Goal: Task Accomplishment & Management: Use online tool/utility

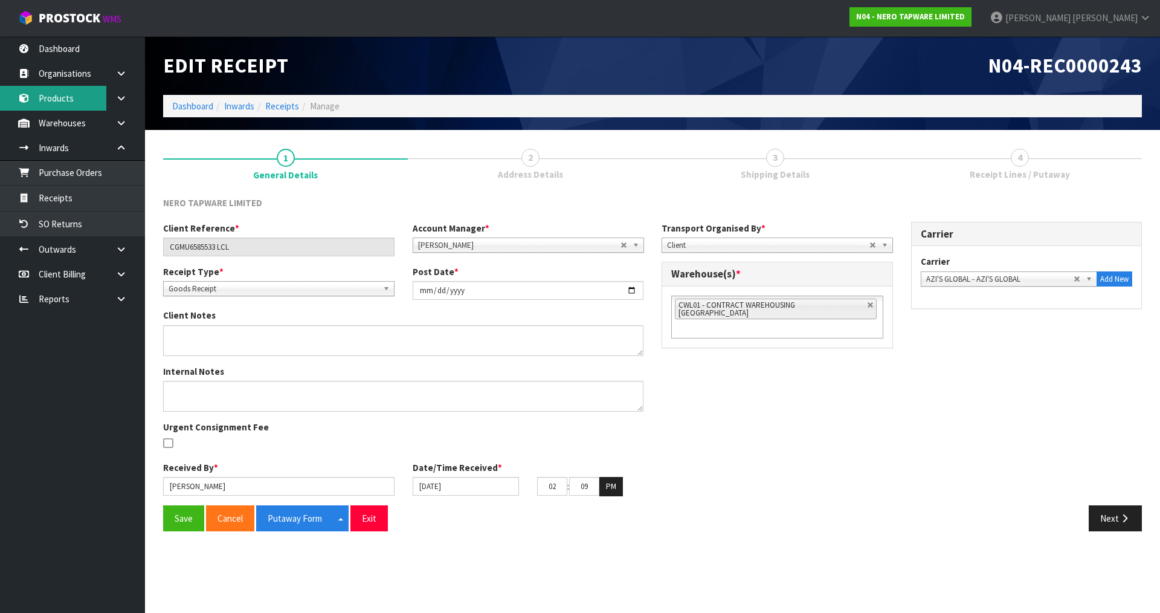
click at [77, 98] on link "Products" at bounding box center [72, 98] width 145 height 25
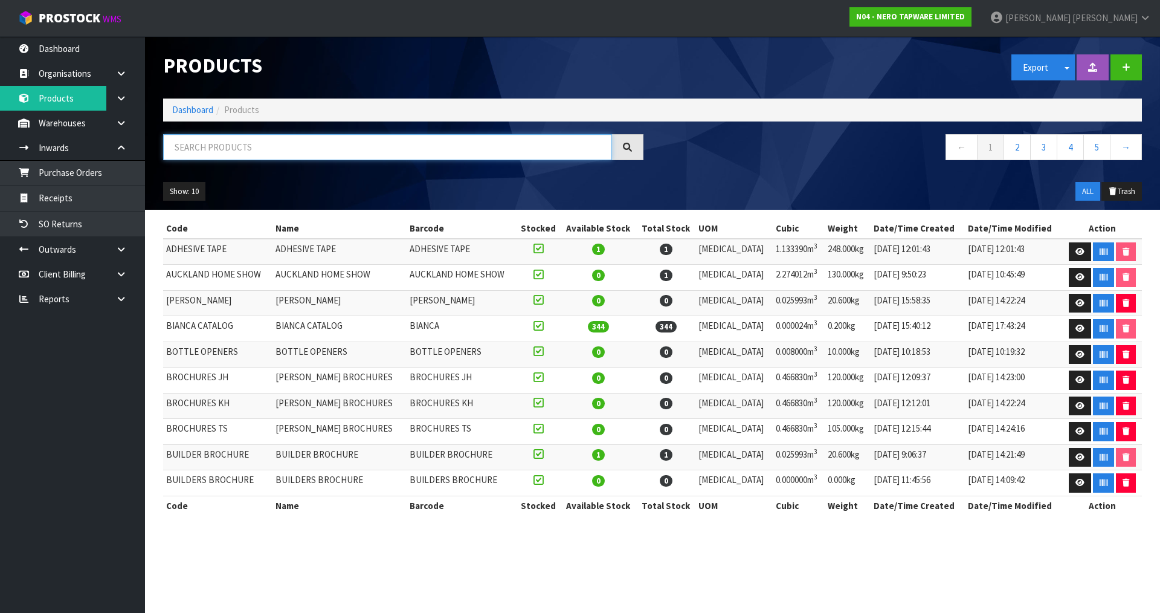
click at [256, 147] on input "text" at bounding box center [387, 147] width 449 height 26
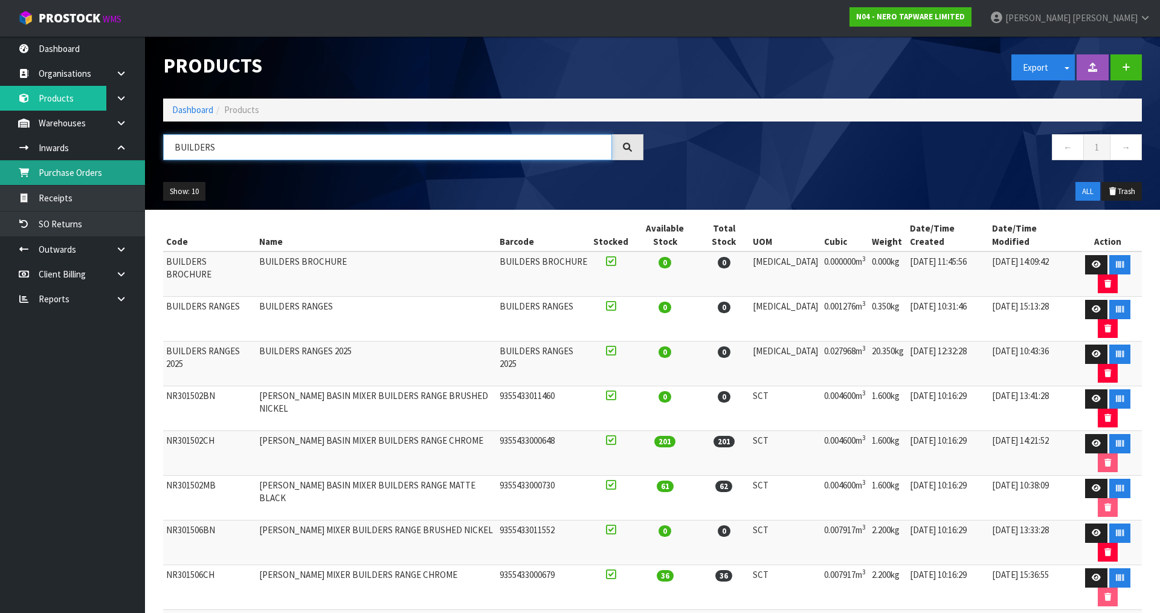
drag, startPoint x: 88, startPoint y: 170, endPoint x: 70, endPoint y: 173, distance: 17.8
click at [70, 173] on body "Toggle navigation ProStock WMS N04 - NERO TAPWARE LIMITED [PERSON_NAME] Logout …" at bounding box center [580, 306] width 1160 height 613
click at [301, 297] on td "BUILDERS RANGES" at bounding box center [376, 319] width 240 height 45
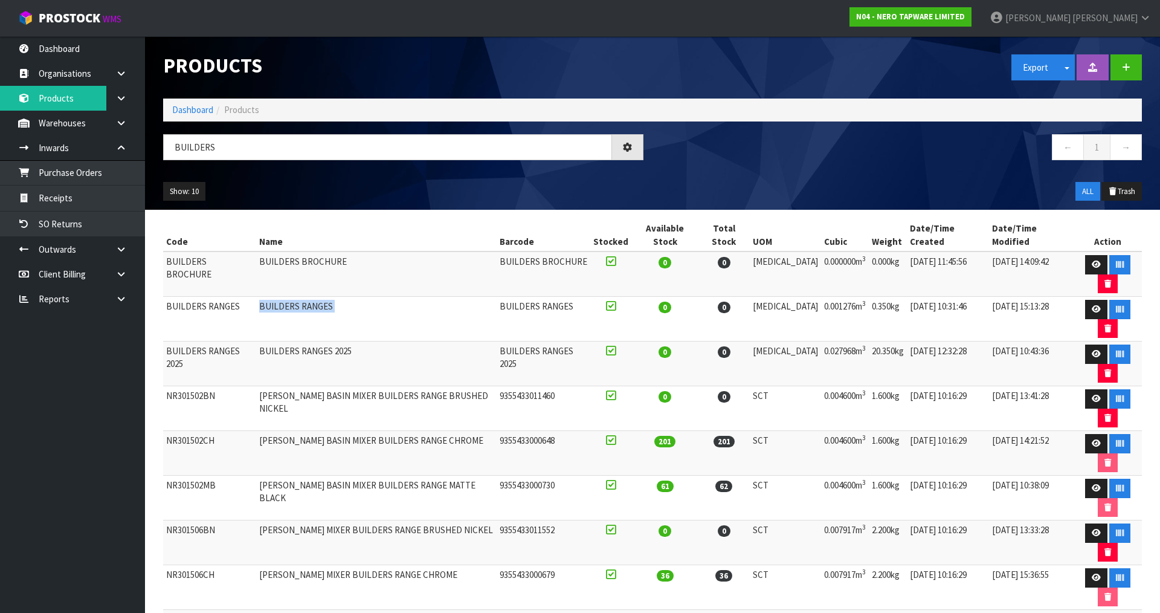
click at [301, 297] on td "BUILDERS RANGES" at bounding box center [376, 319] width 240 height 45
copy tr "BUILDERS RANGES"
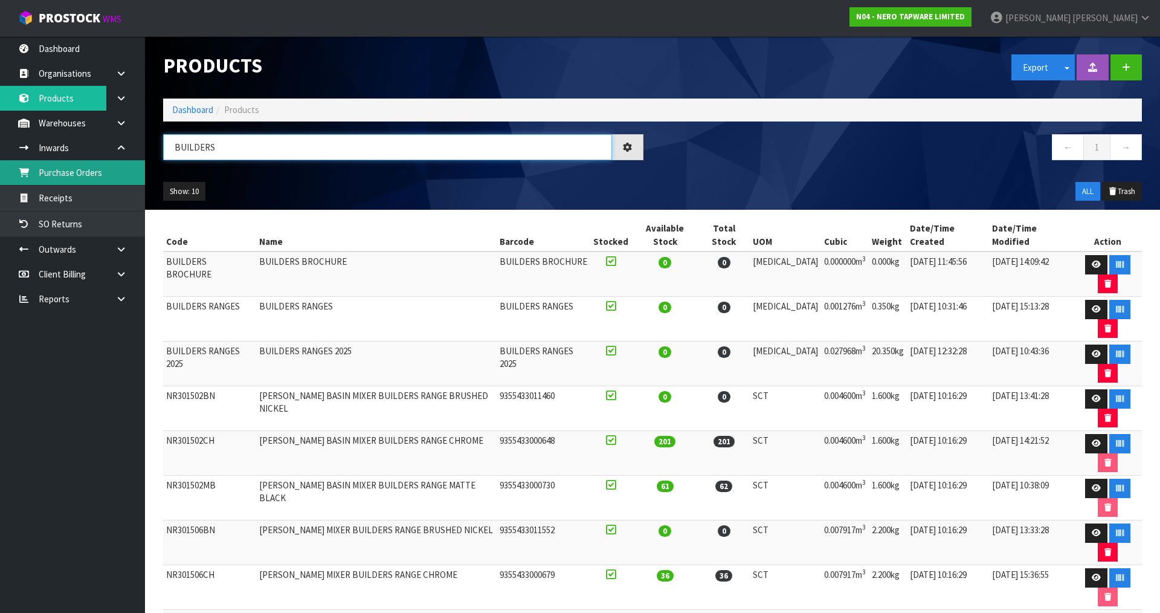
drag, startPoint x: 259, startPoint y: 142, endPoint x: 134, endPoint y: 169, distance: 127.8
click at [134, 169] on body "Toggle navigation ProStock WMS N04 - NERO TAPWARE LIMITED [PERSON_NAME] Logout …" at bounding box center [580, 306] width 1160 height 613
paste input "RANGES"
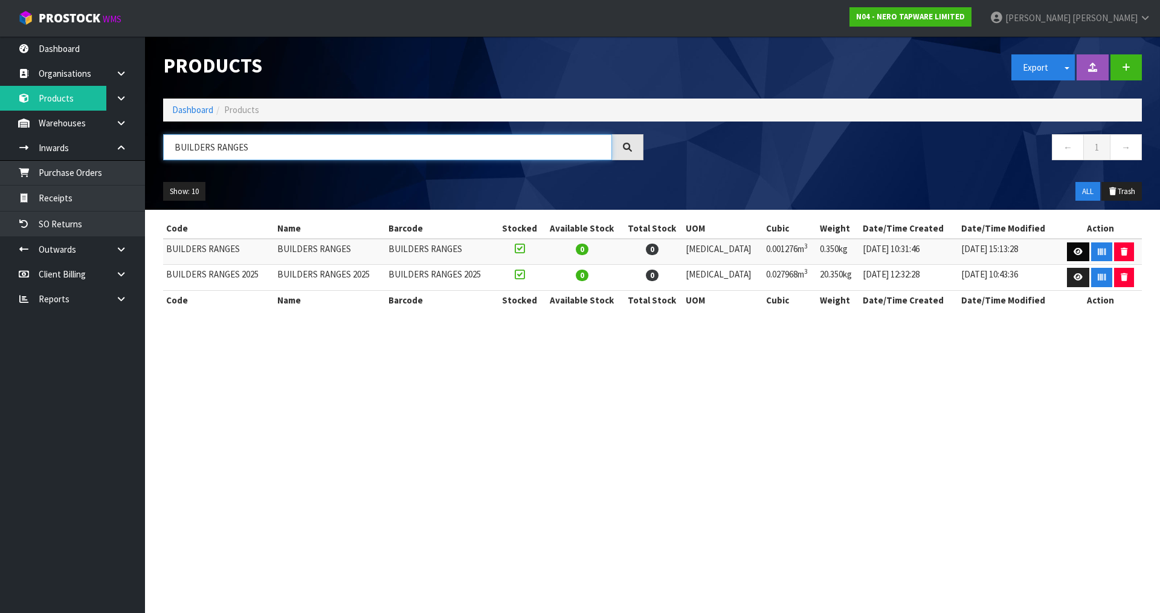
type input "BUILDERS RANGES"
click at [1082, 255] on link at bounding box center [1078, 251] width 22 height 19
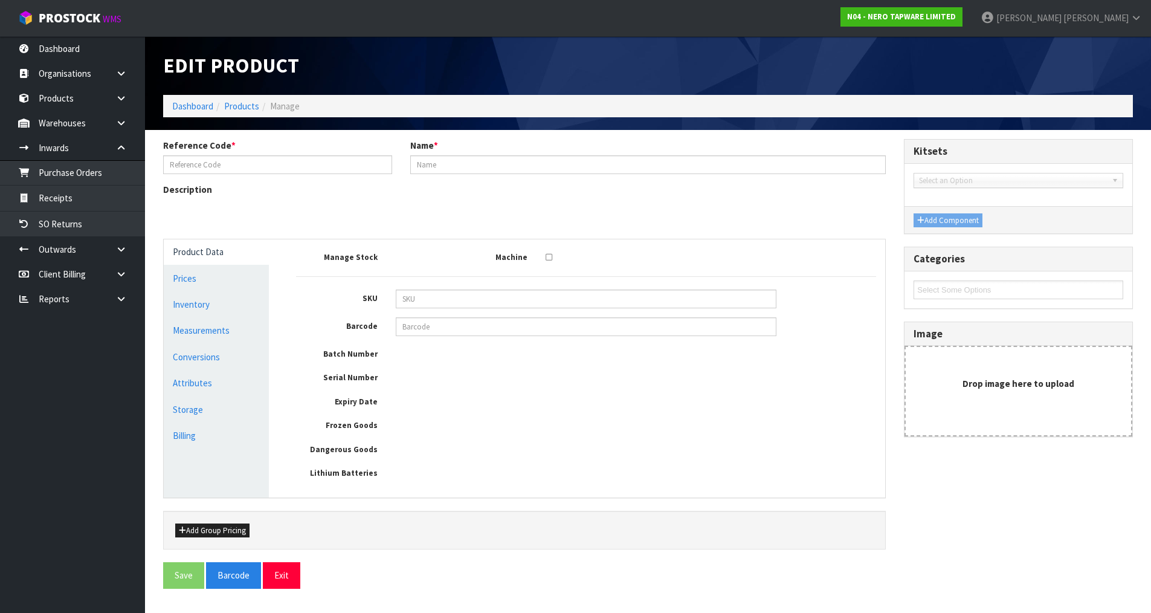
type input "BUILDERS RANGES"
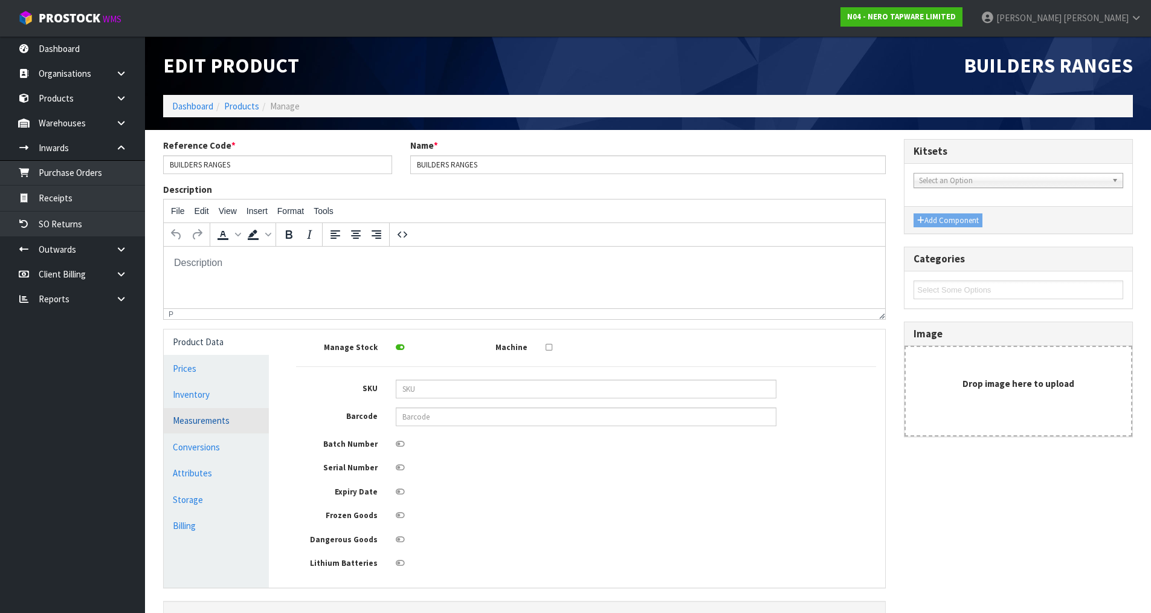
click at [232, 424] on link "Measurements" at bounding box center [216, 420] width 105 height 25
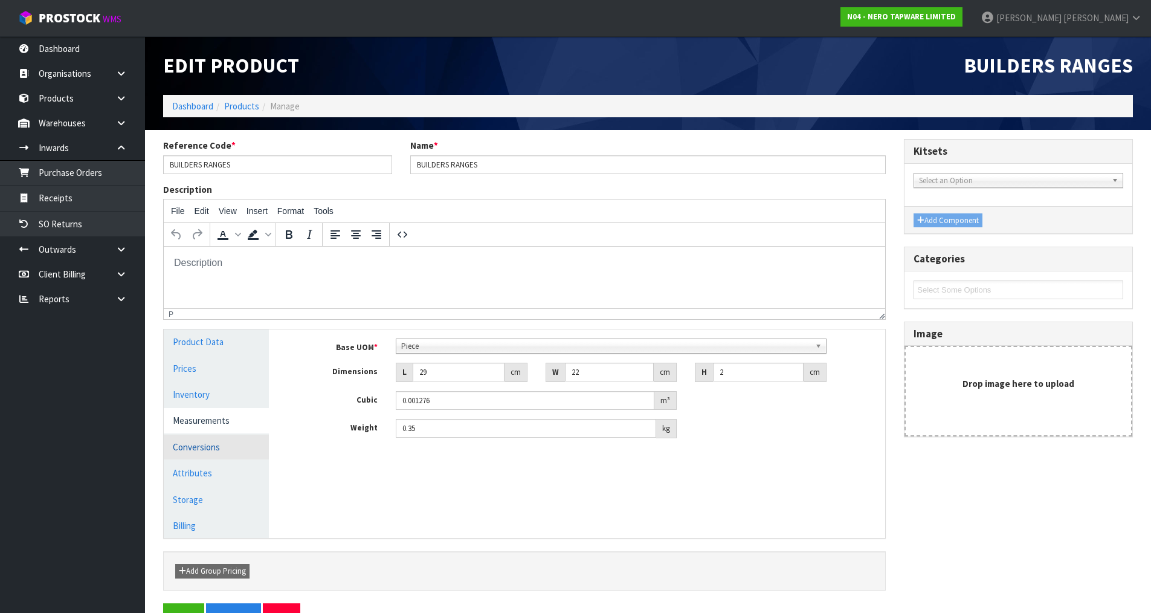
click at [210, 443] on link "Conversions" at bounding box center [216, 446] width 105 height 25
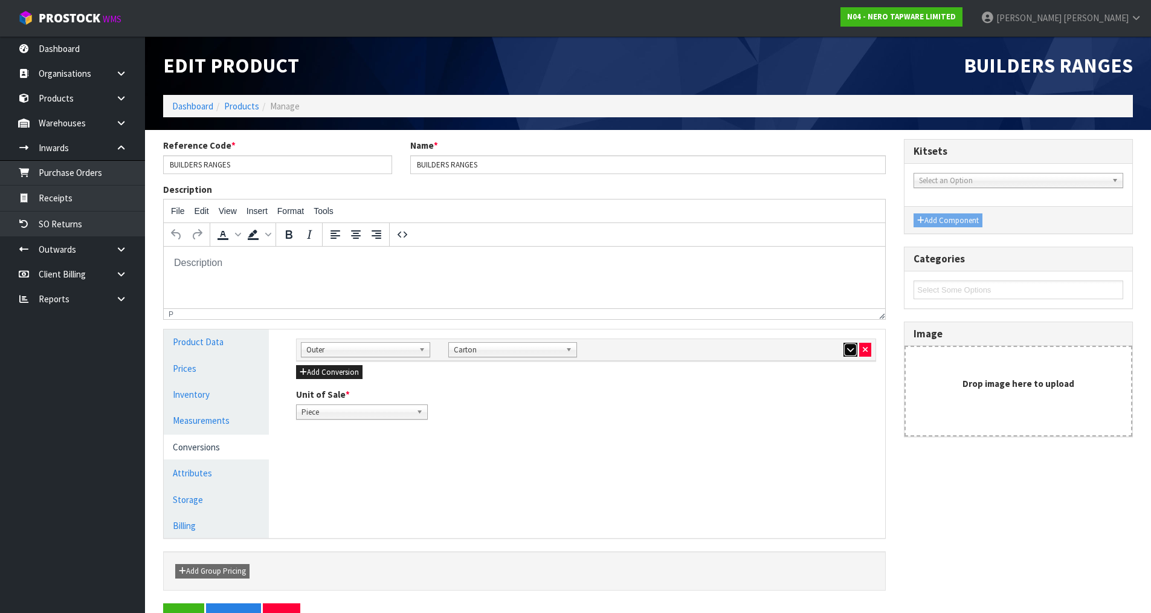
click at [848, 352] on icon "button" at bounding box center [850, 350] width 7 height 8
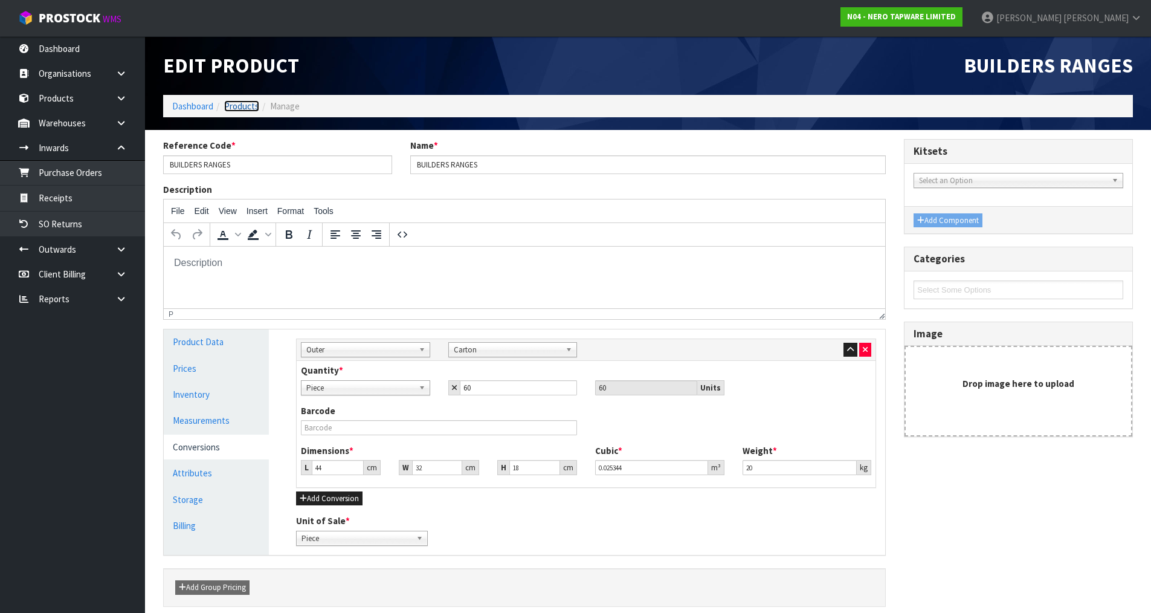
click at [242, 103] on link "Products" at bounding box center [241, 105] width 35 height 11
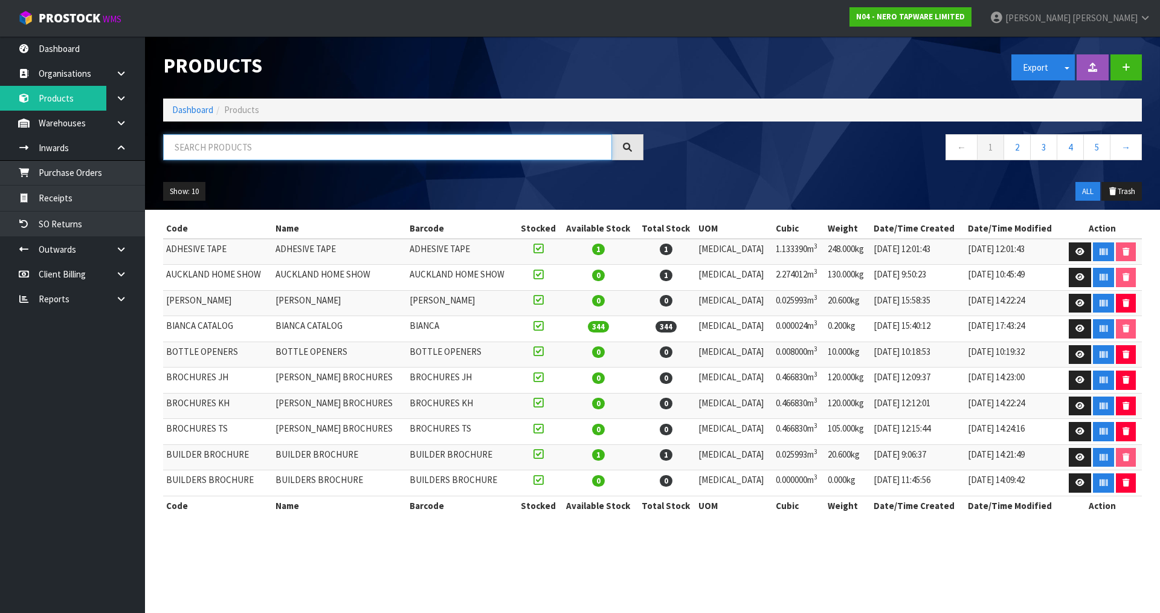
click at [249, 153] on input "text" at bounding box center [387, 147] width 449 height 26
paste input "BUILDERS RANGES"
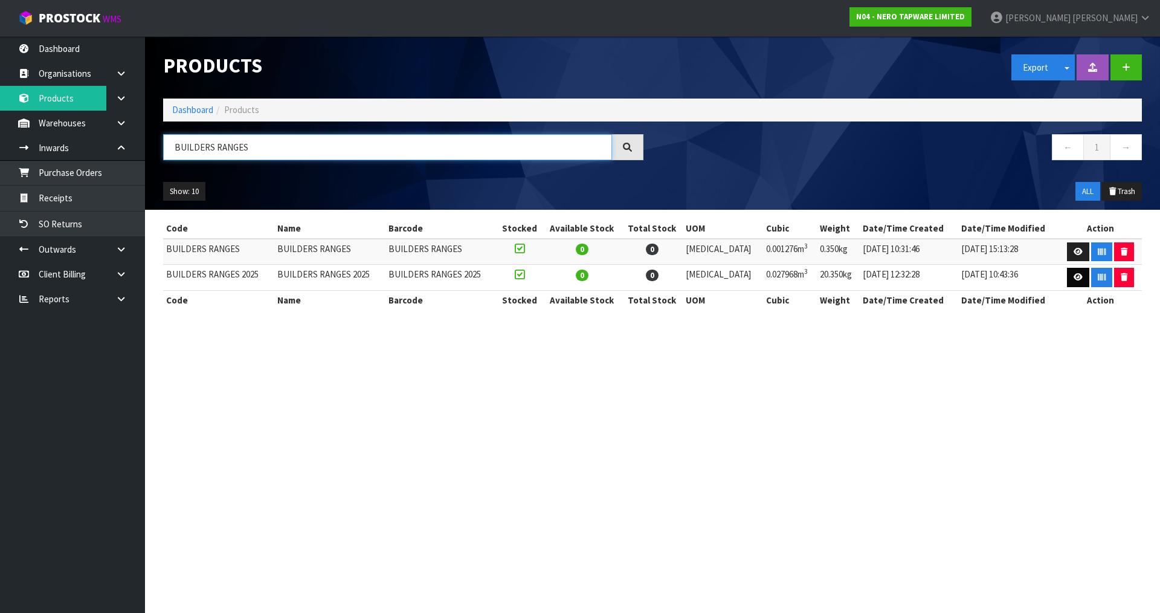
type input "BUILDERS RANGES"
click at [1069, 274] on link at bounding box center [1078, 277] width 22 height 19
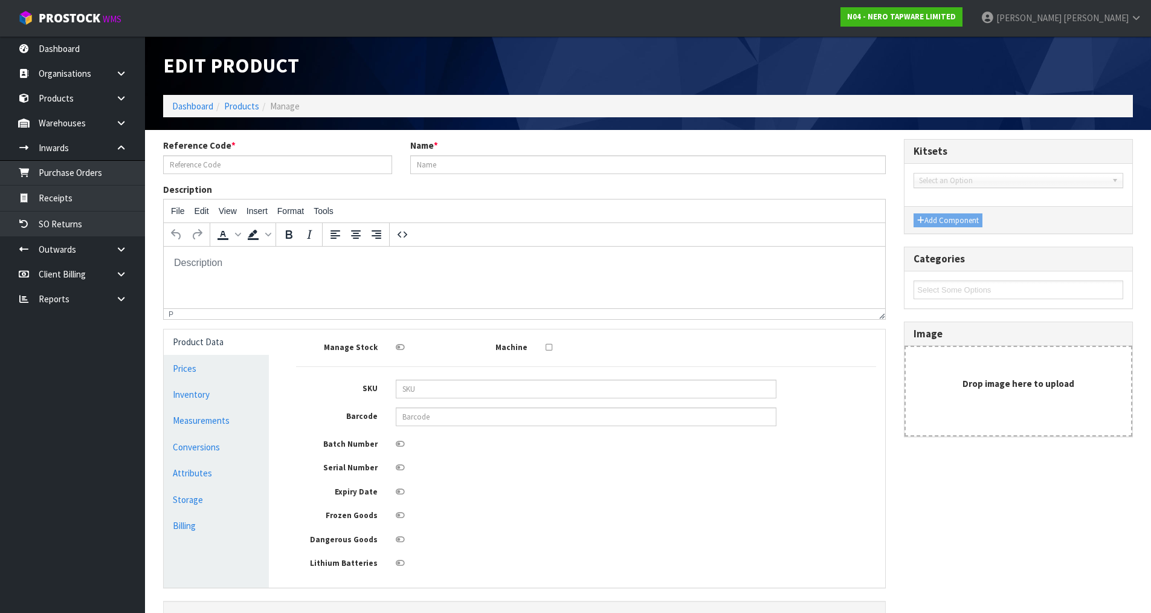
type input "BUILDERS RANGES 2025"
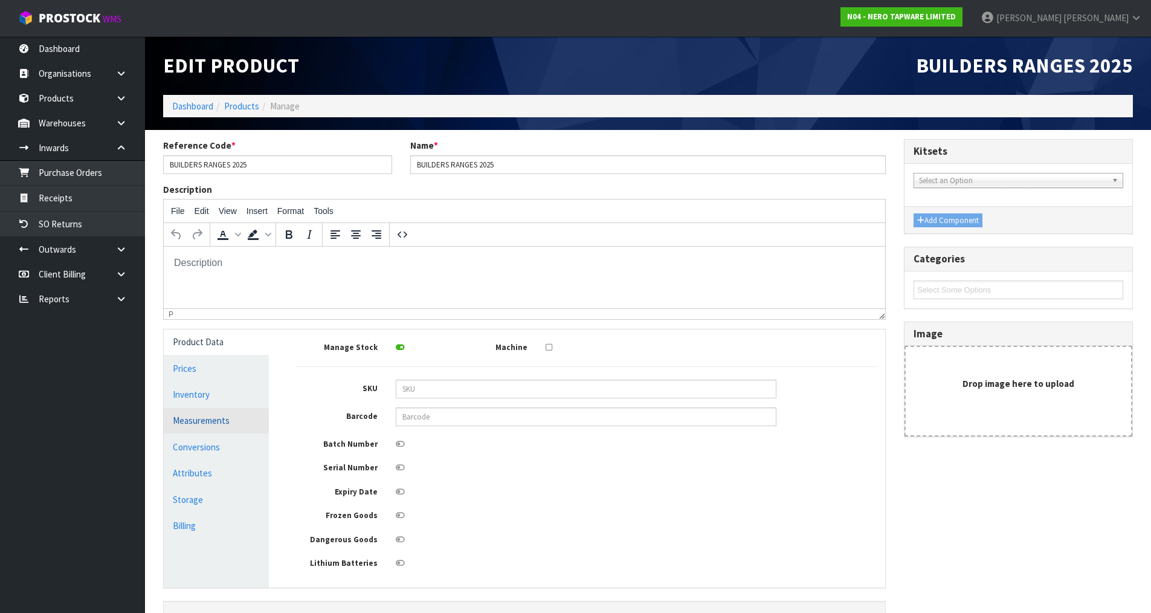
click at [220, 417] on link "Measurements" at bounding box center [216, 420] width 105 height 25
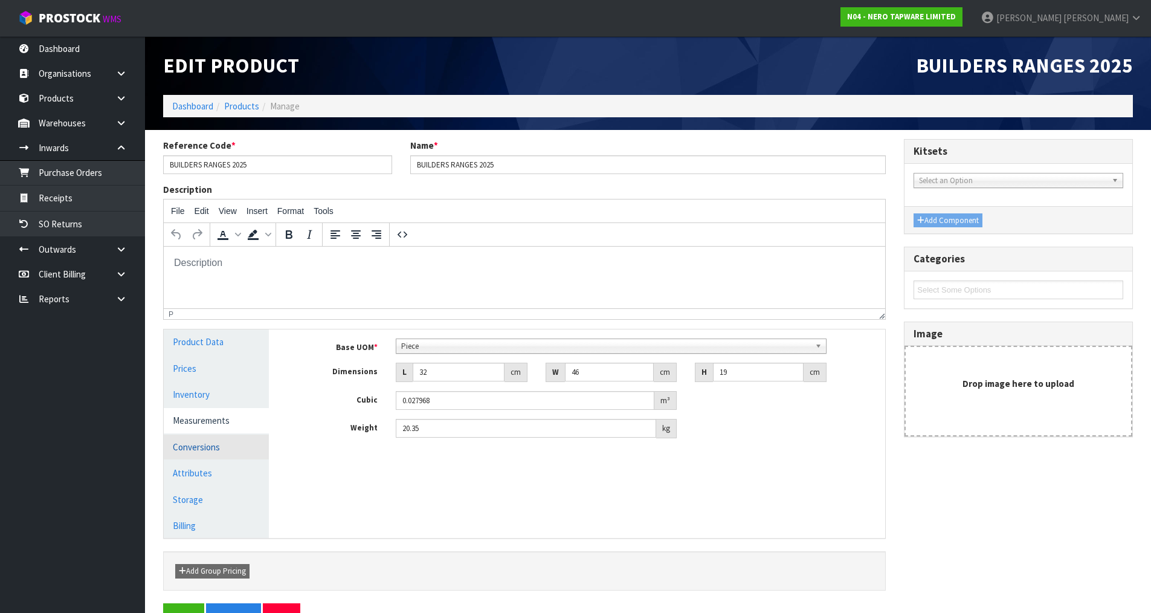
click at [214, 439] on link "Conversions" at bounding box center [216, 446] width 105 height 25
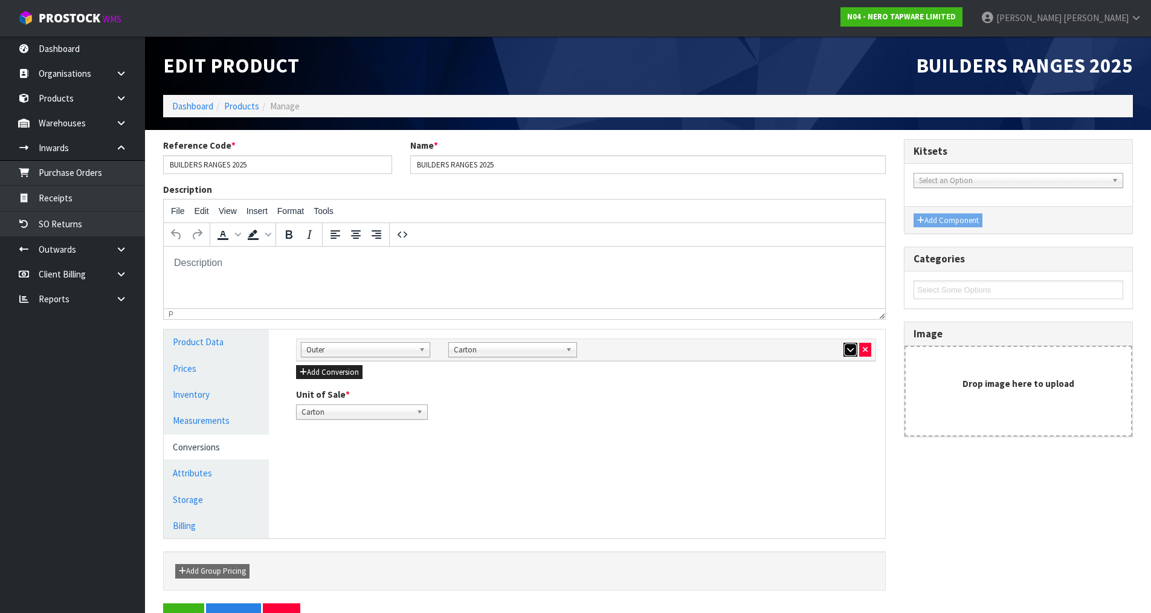
click at [853, 352] on icon "button" at bounding box center [850, 350] width 7 height 8
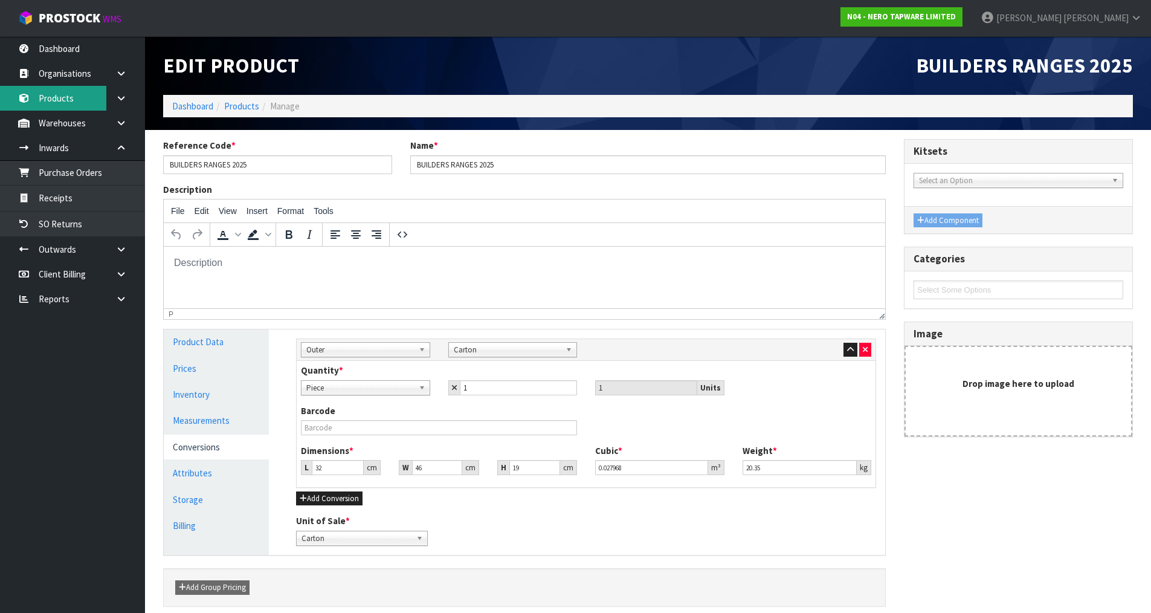
click at [80, 108] on link "Products" at bounding box center [72, 98] width 145 height 25
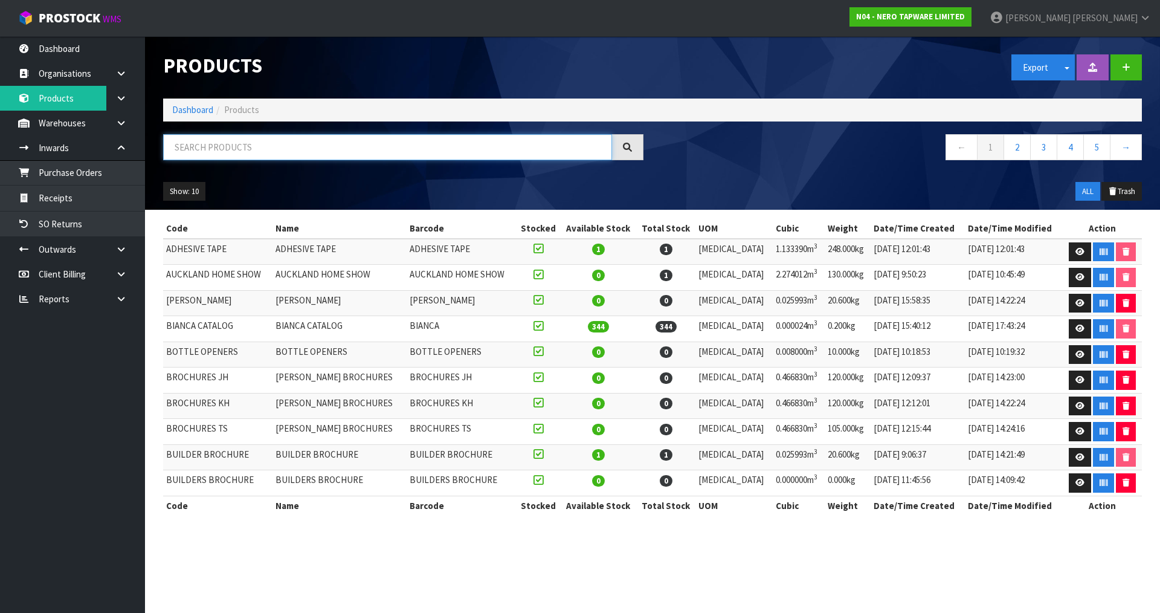
click at [220, 147] on input "text" at bounding box center [387, 147] width 449 height 26
type input "KITCHEN"
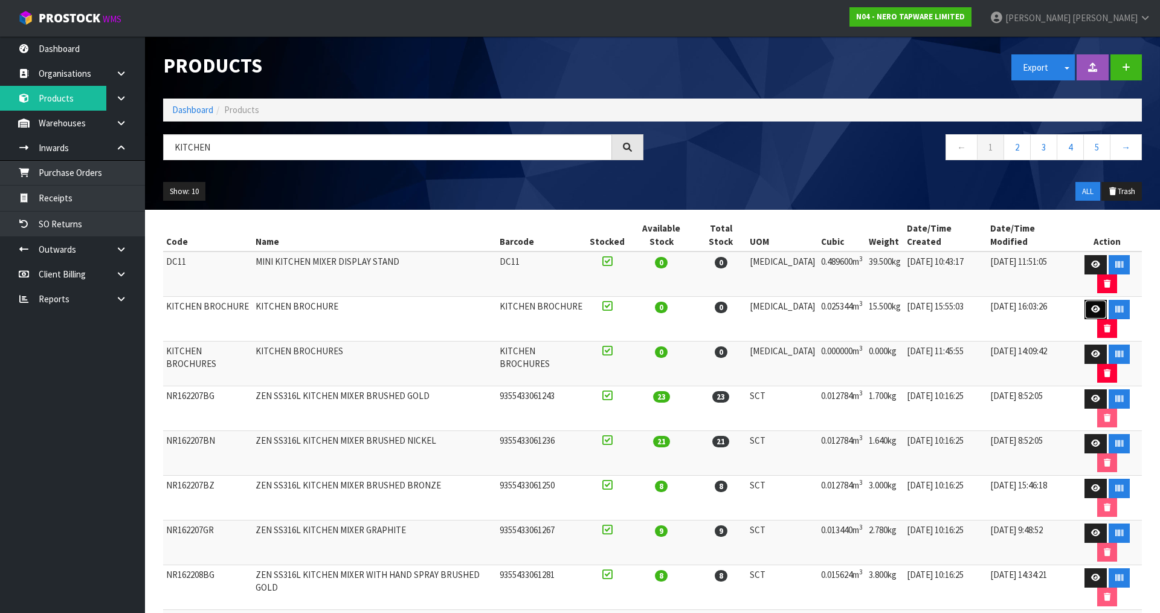
click at [1091, 305] on icon at bounding box center [1095, 309] width 9 height 8
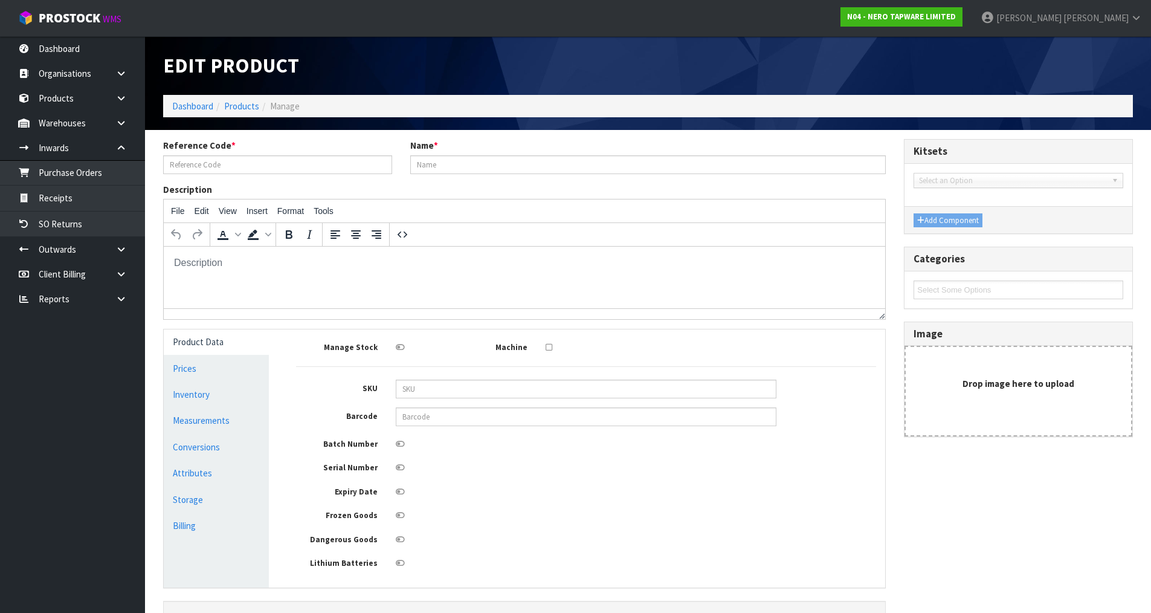
type input "KITCHEN BROCHURE"
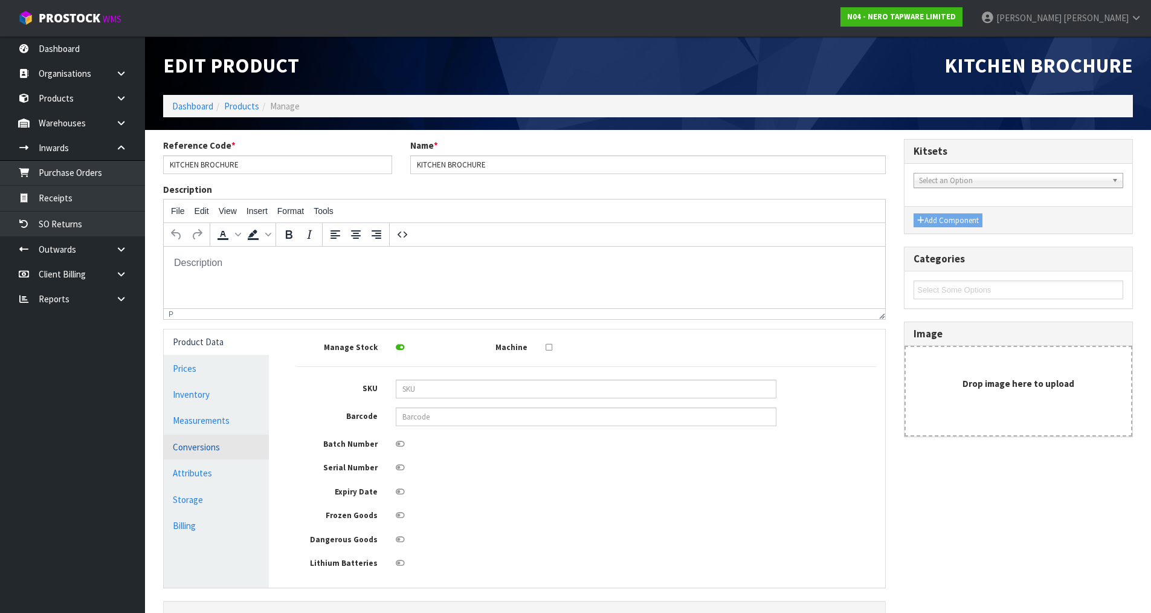
click at [212, 439] on link "Conversions" at bounding box center [216, 446] width 105 height 25
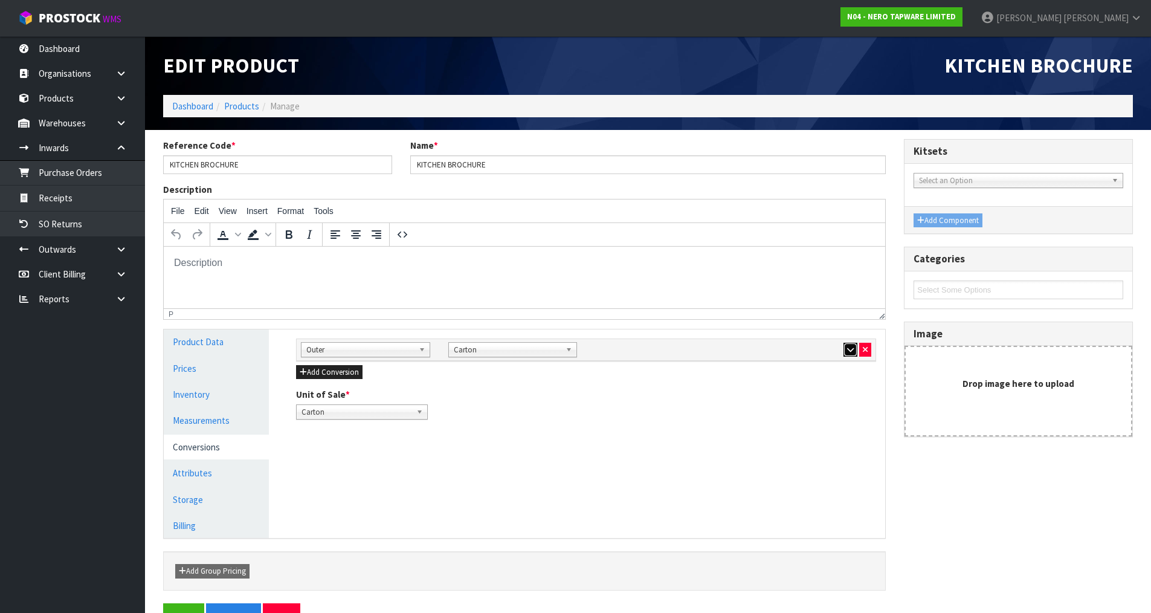
click at [848, 351] on icon "button" at bounding box center [850, 350] width 7 height 8
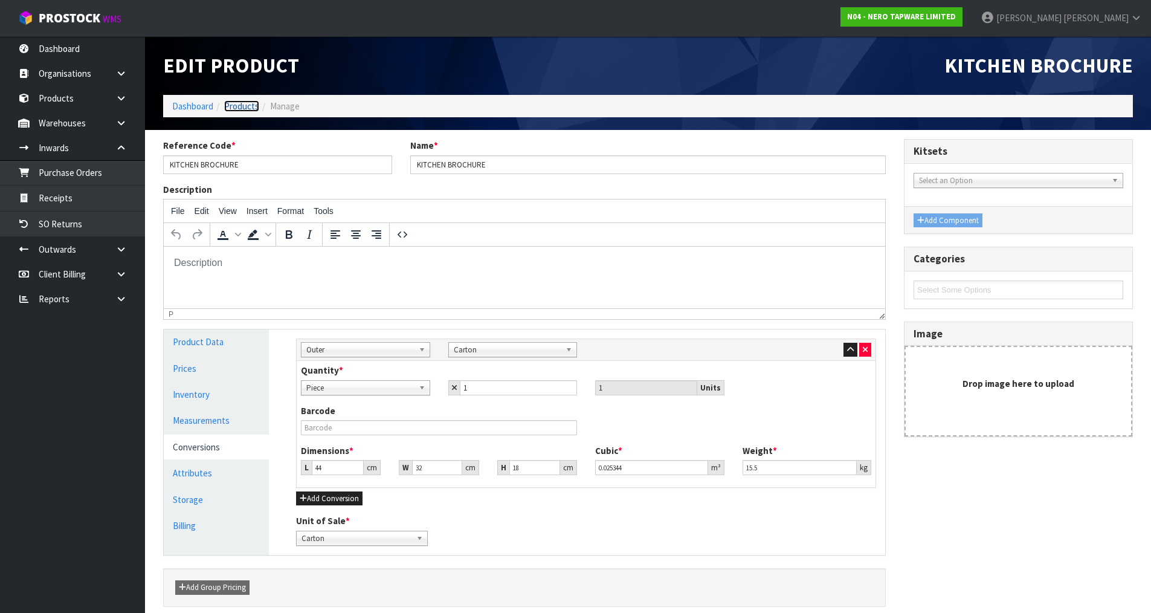
click at [240, 109] on link "Products" at bounding box center [241, 105] width 35 height 11
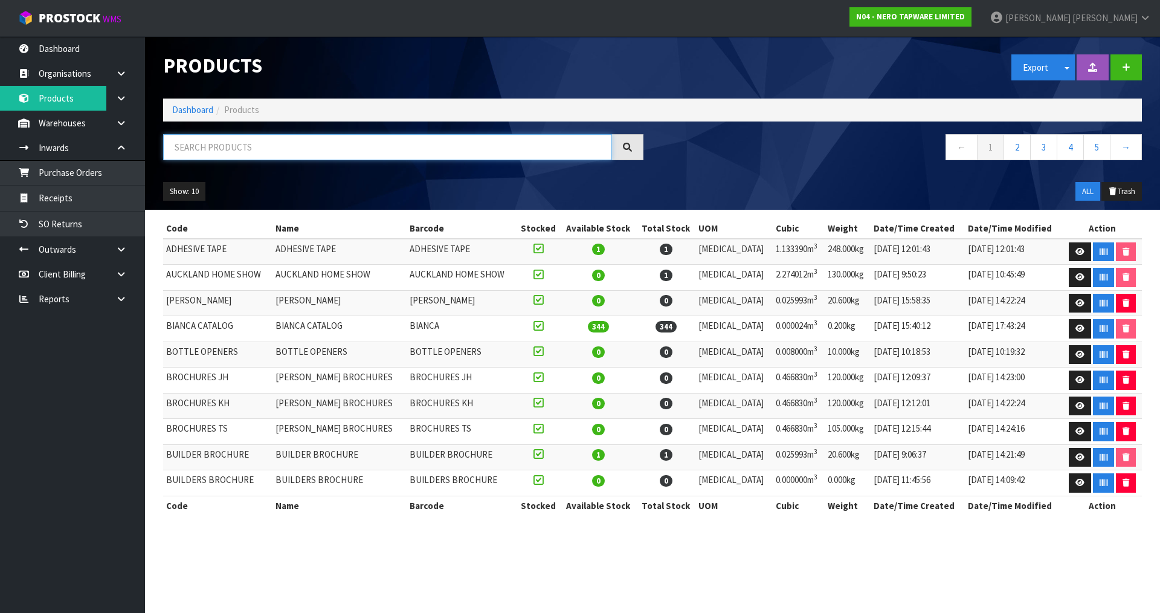
click at [242, 147] on input "text" at bounding box center [387, 147] width 449 height 26
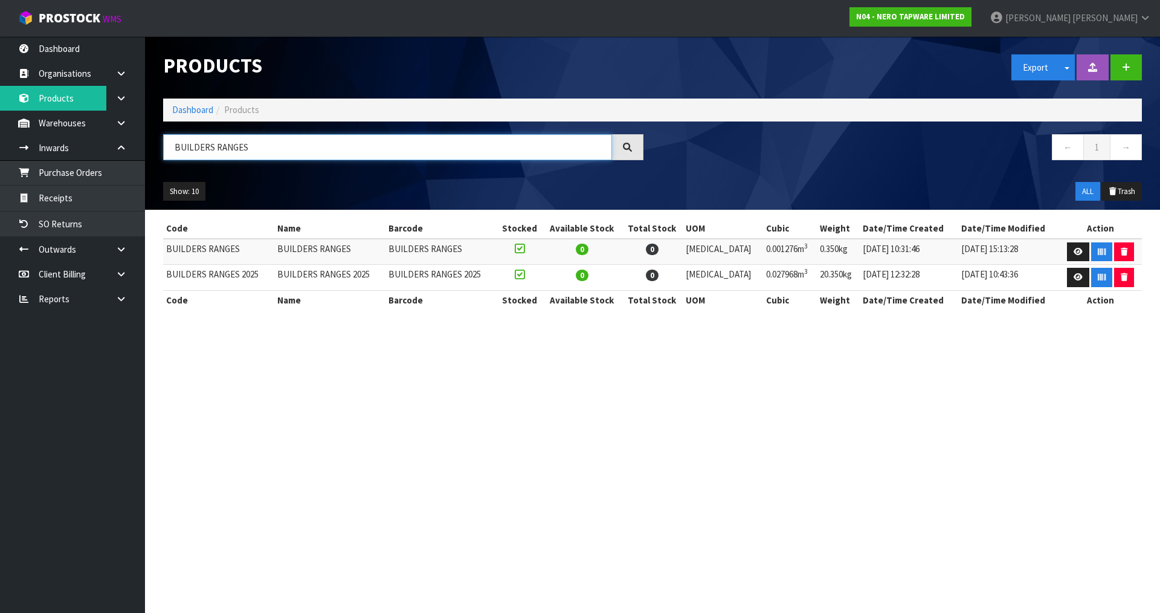
type input "BUILDERS RANGES"
click at [1073, 252] on icon at bounding box center [1077, 252] width 9 height 8
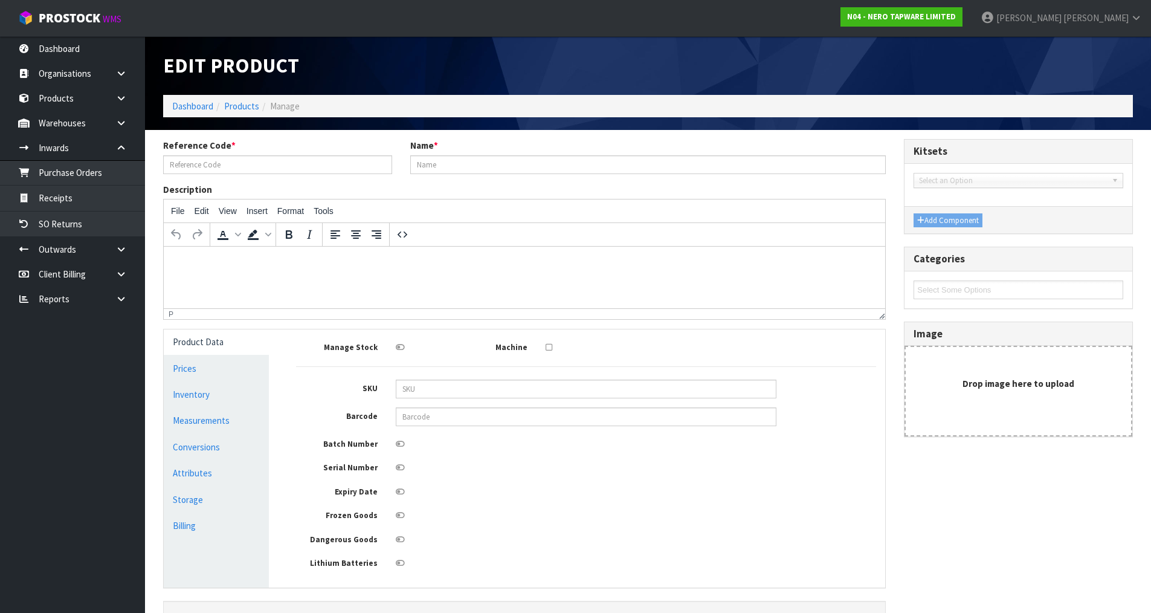
type input "BUILDERS RANGES"
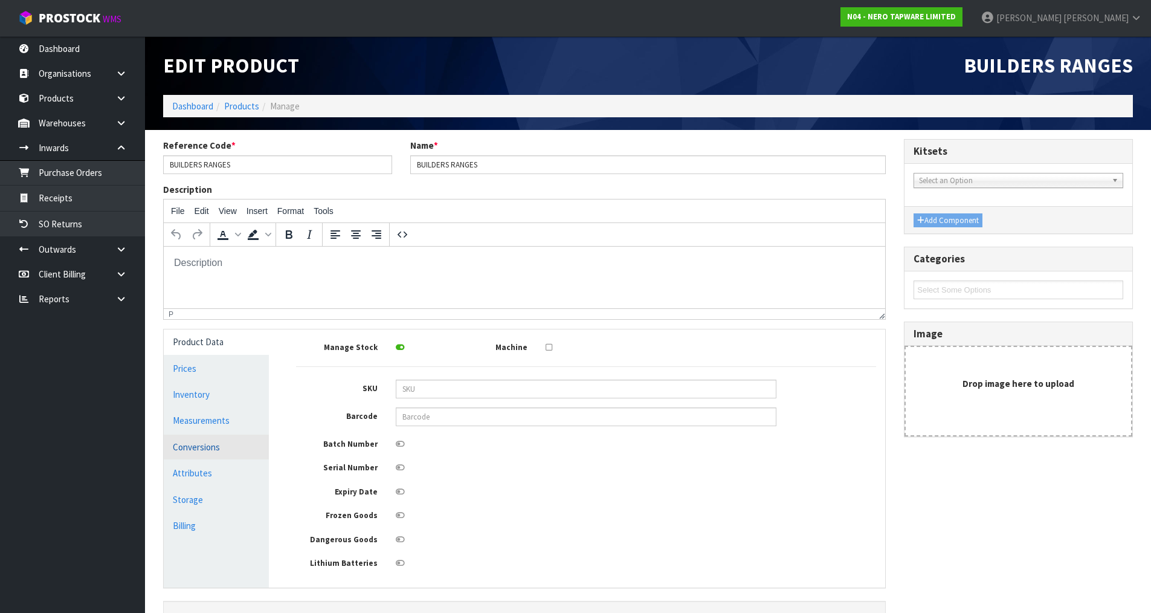
click at [190, 444] on link "Conversions" at bounding box center [216, 446] width 105 height 25
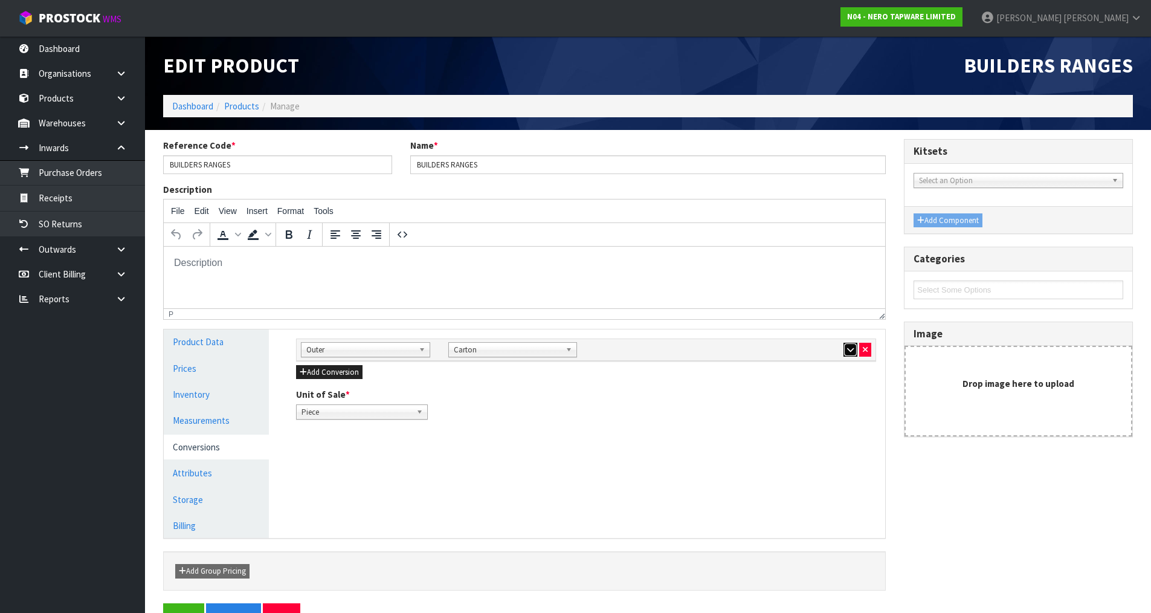
click at [846, 353] on button "button" at bounding box center [850, 349] width 14 height 14
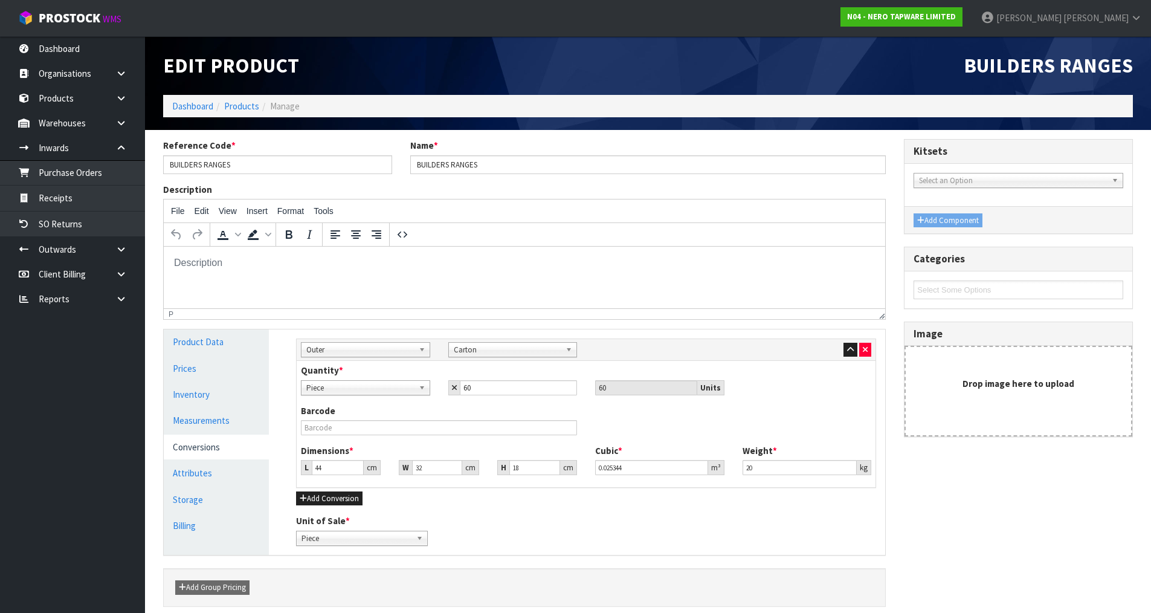
click at [211, 443] on link "Conversions" at bounding box center [216, 446] width 105 height 25
click at [231, 109] on link "Products" at bounding box center [241, 105] width 35 height 11
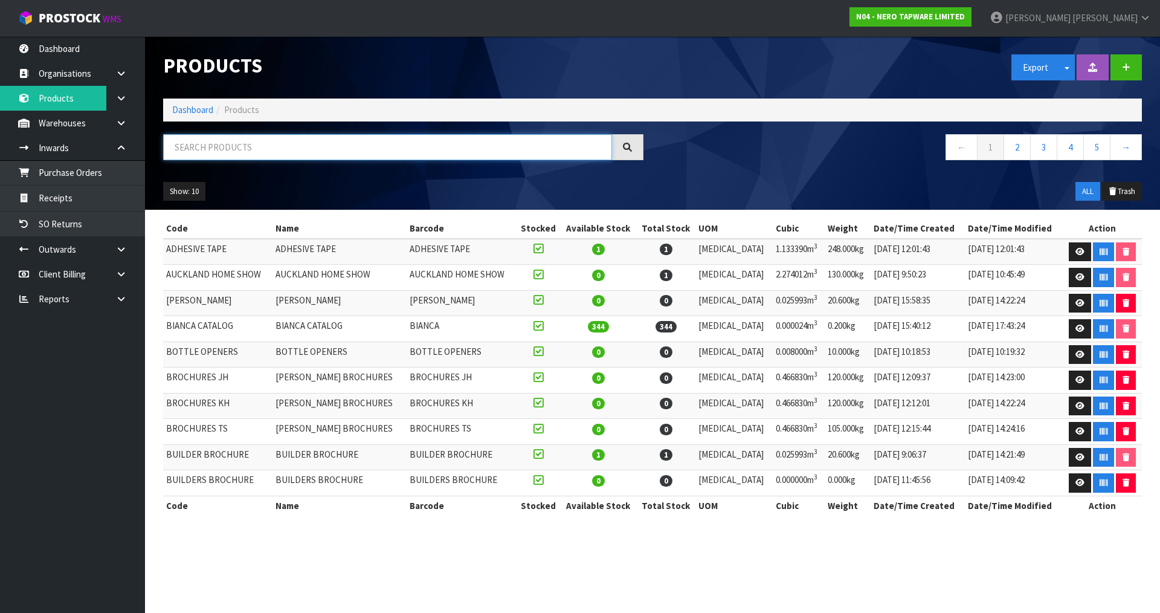
click at [216, 146] on input "text" at bounding box center [387, 147] width 449 height 26
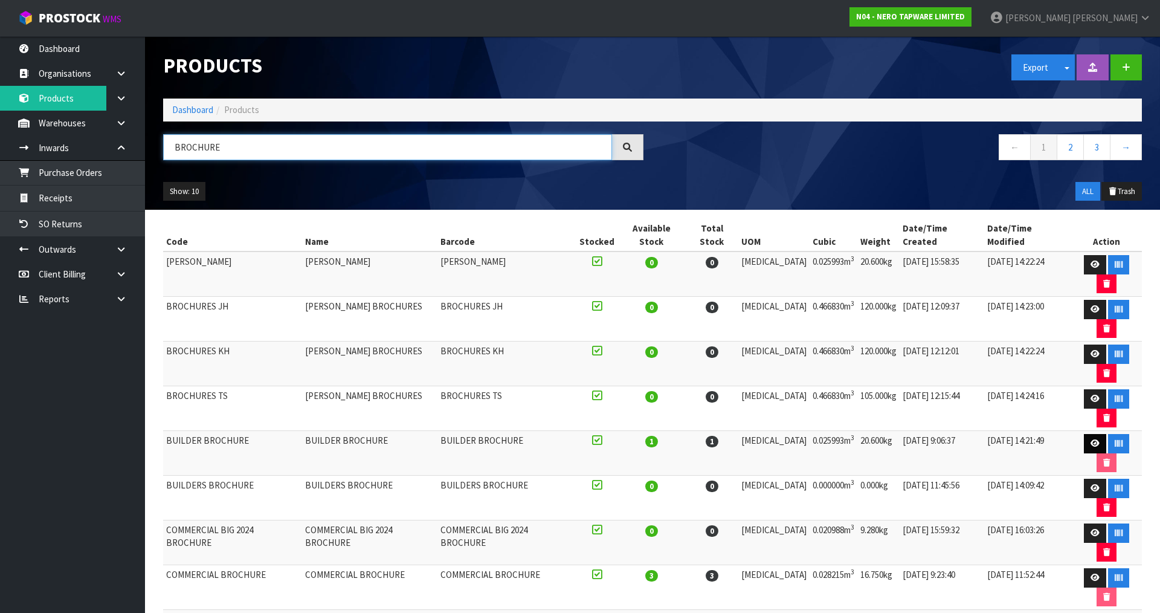
type input "BROCHURE"
click at [1090, 439] on icon at bounding box center [1094, 443] width 9 height 8
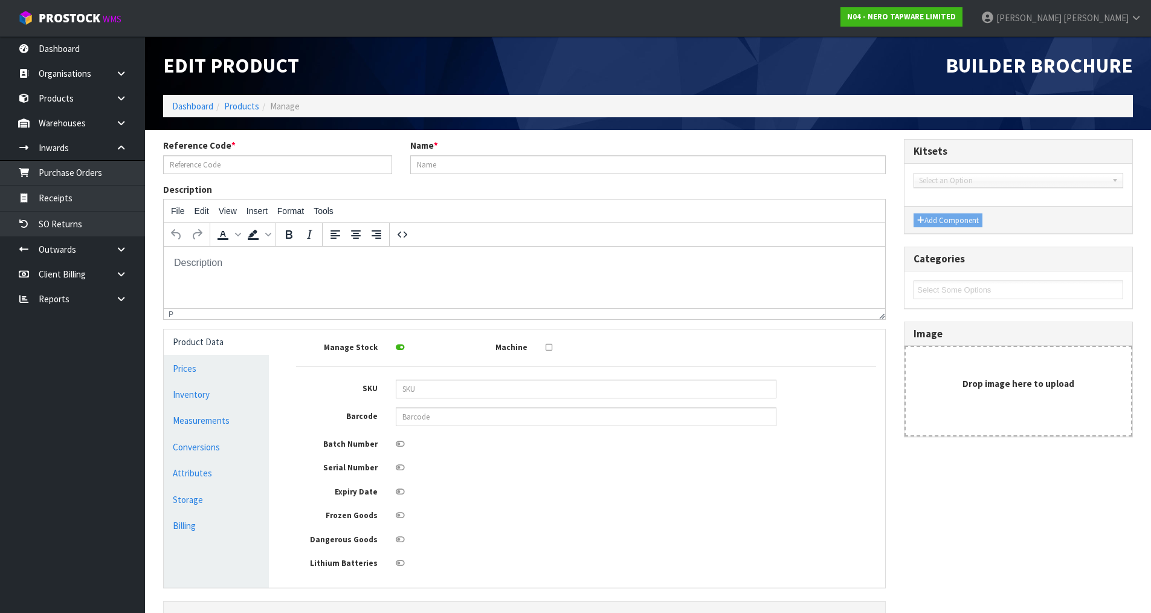
type input "BUILDER BROCHURE"
type input "31"
type input "44.6"
type input "18.8"
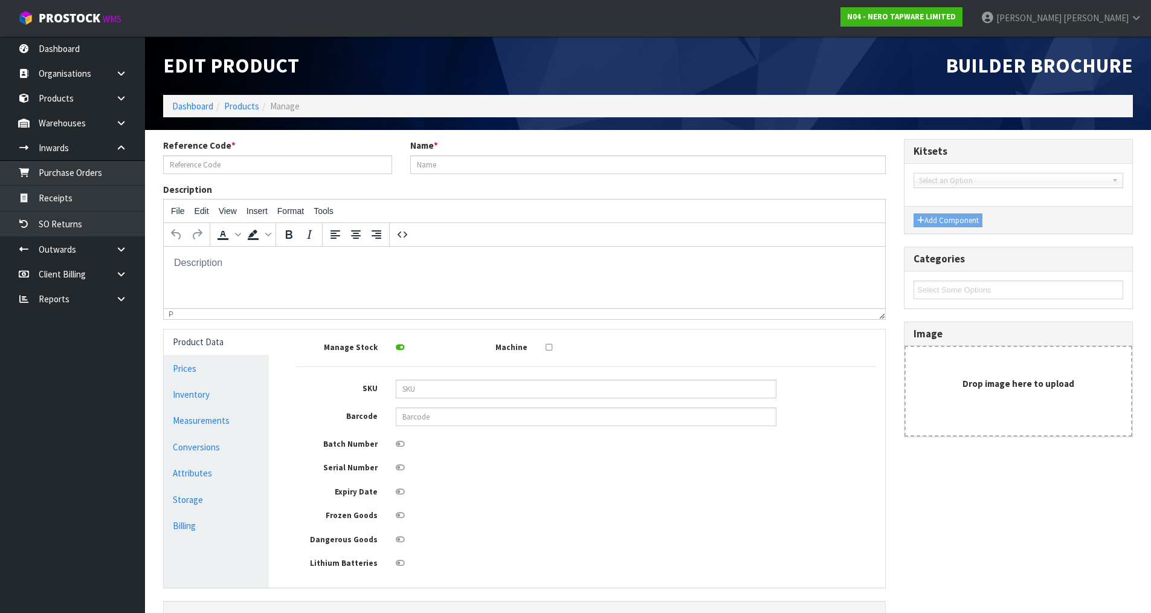
type input "0.025993"
type input "20.6"
click at [203, 420] on link "Measurements" at bounding box center [216, 420] width 105 height 25
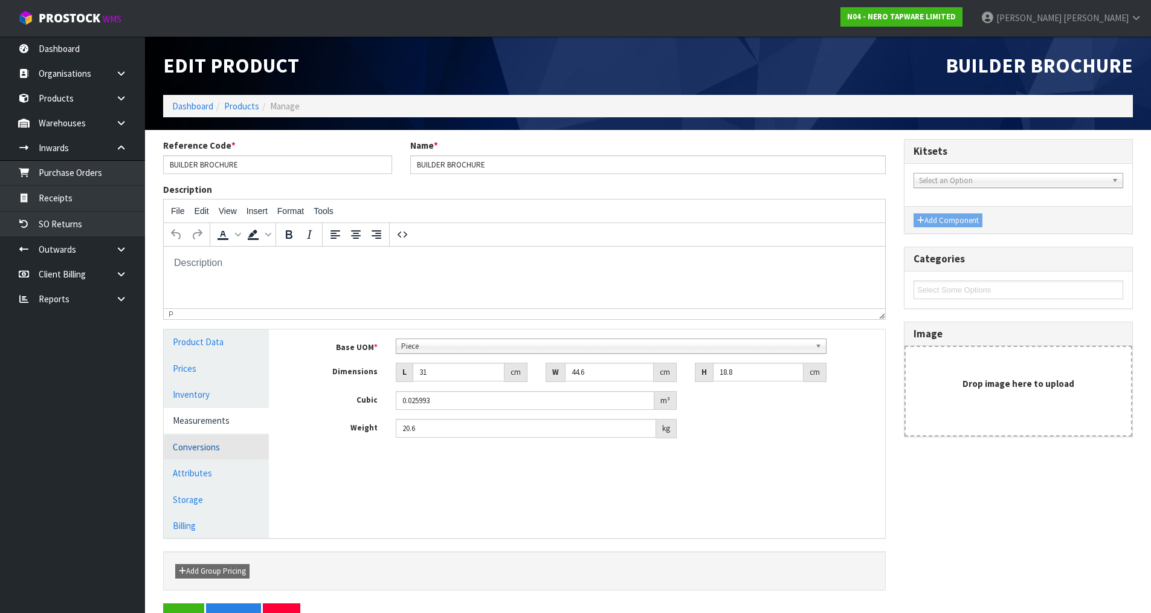
click at [205, 453] on link "Conversions" at bounding box center [216, 446] width 105 height 25
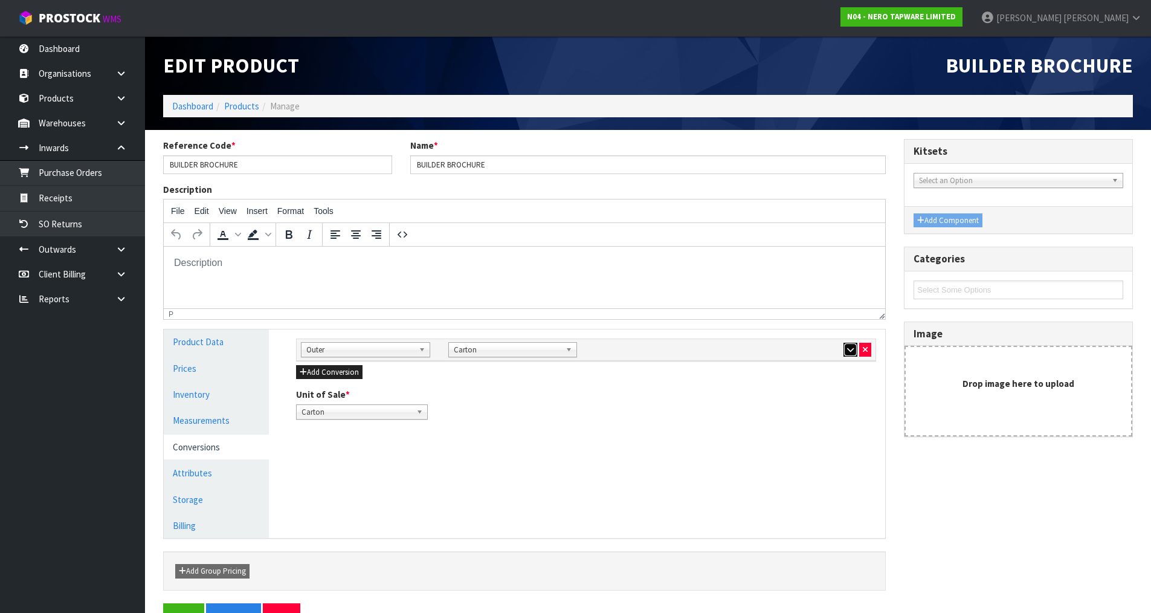
click at [855, 352] on button "button" at bounding box center [850, 349] width 14 height 14
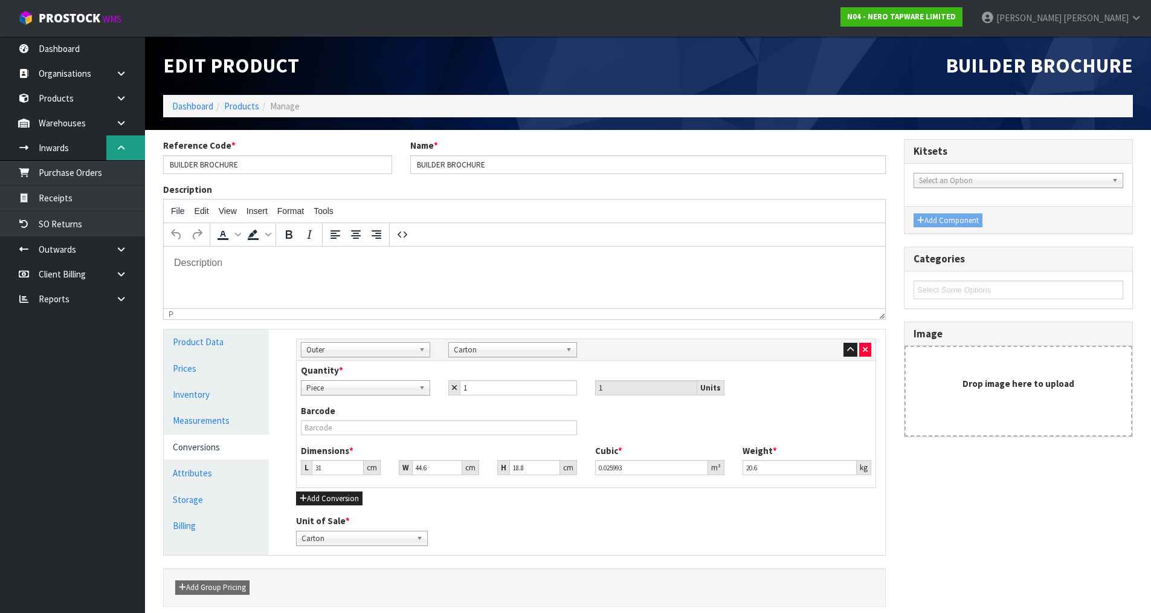
click at [129, 147] on link at bounding box center [125, 147] width 39 height 25
